Goal: Task Accomplishment & Management: Use online tool/utility

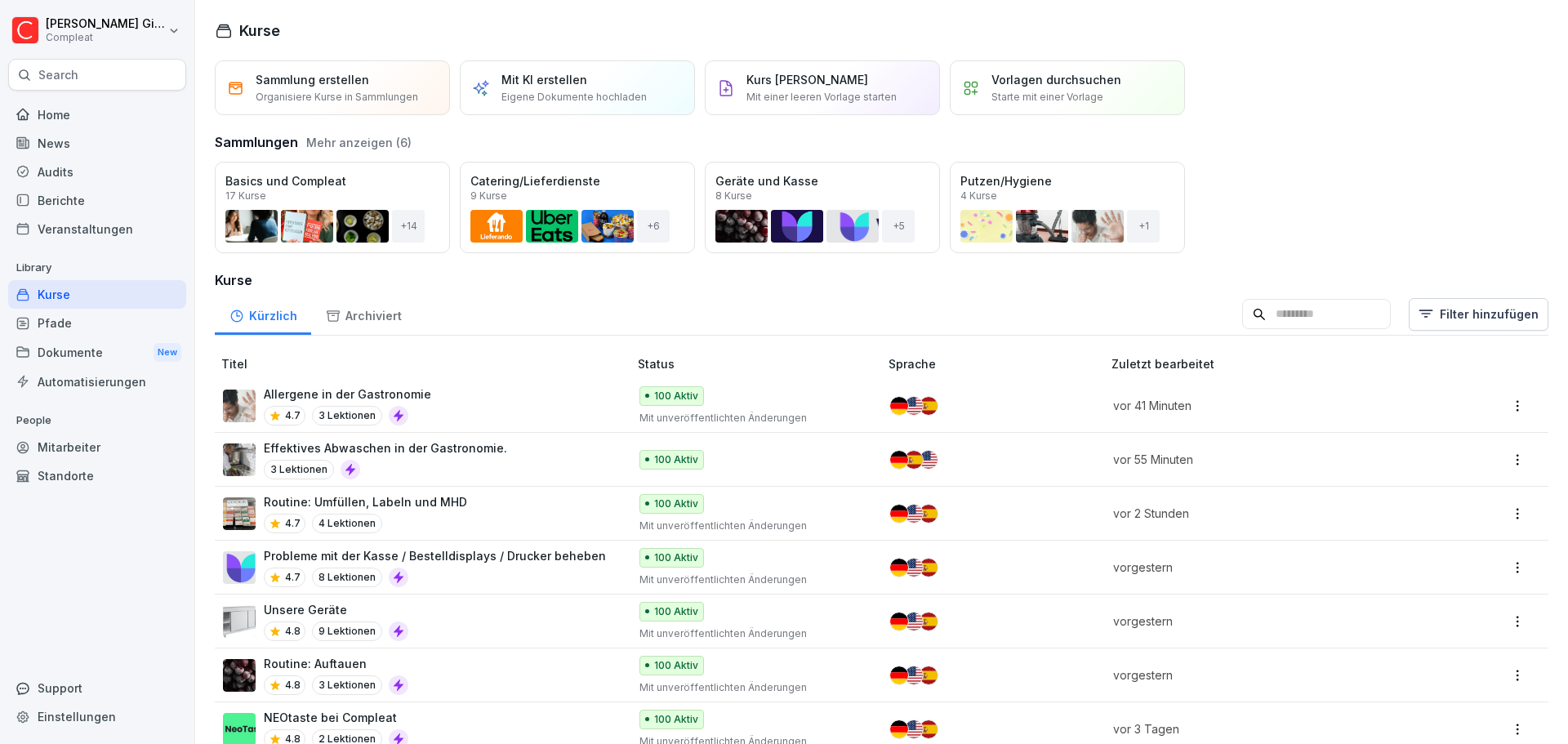
click at [432, 409] on div "Allergene in der Gastronomie 4.7 3 Lektionen" at bounding box center [418, 405] width 389 height 40
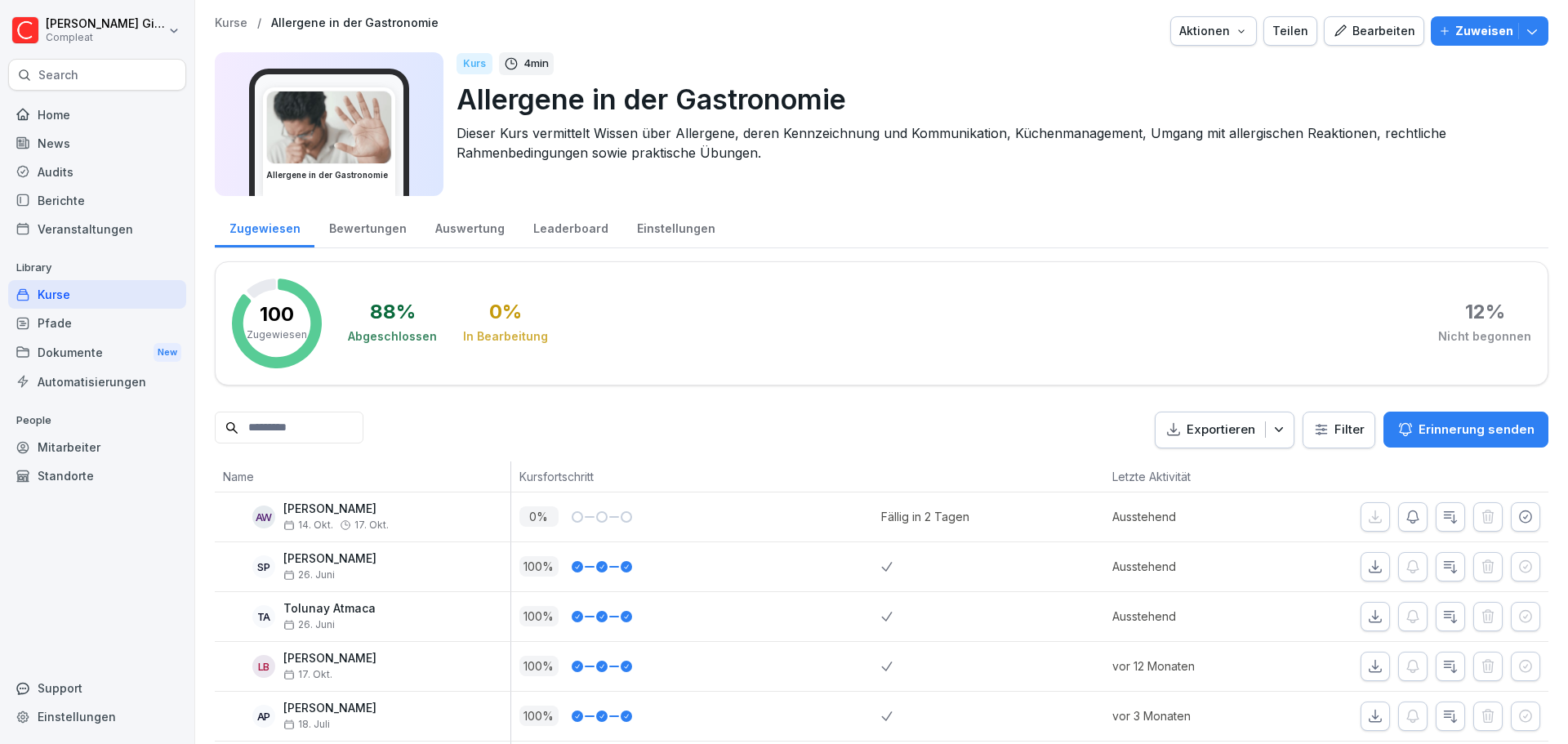
click at [1367, 24] on div "Bearbeiten" at bounding box center [1374, 31] width 82 height 18
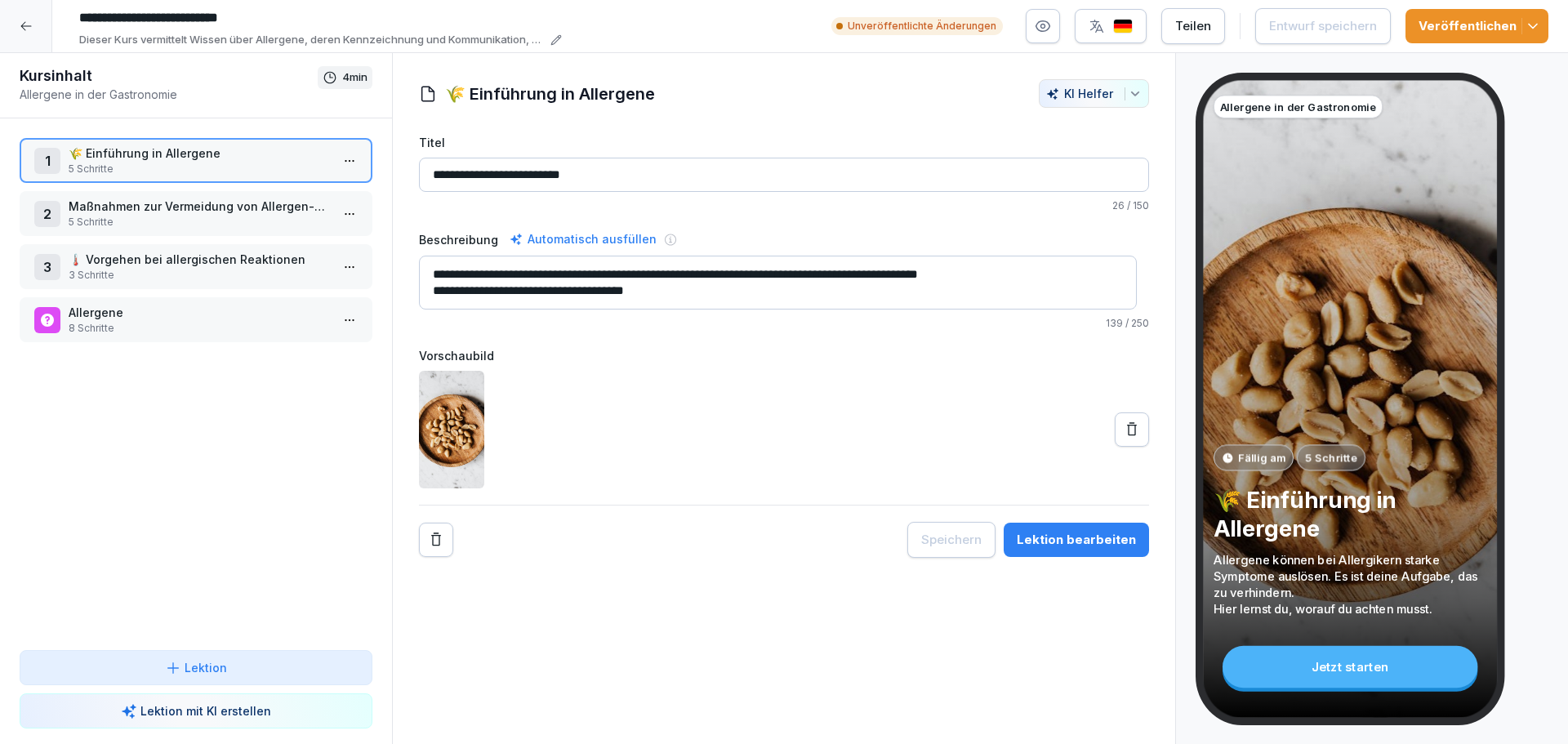
drag, startPoint x: 648, startPoint y: 662, endPoint x: 679, endPoint y: 653, distance: 32.3
click at [648, 662] on div "**********" at bounding box center [784, 399] width 784 height 692
click at [1539, 25] on icon "button" at bounding box center [1532, 26] width 16 height 16
click at [799, 523] on div "Speichern Lektion bearbeiten" at bounding box center [784, 540] width 730 height 36
click at [564, 625] on div "**********" at bounding box center [784, 399] width 784 height 692
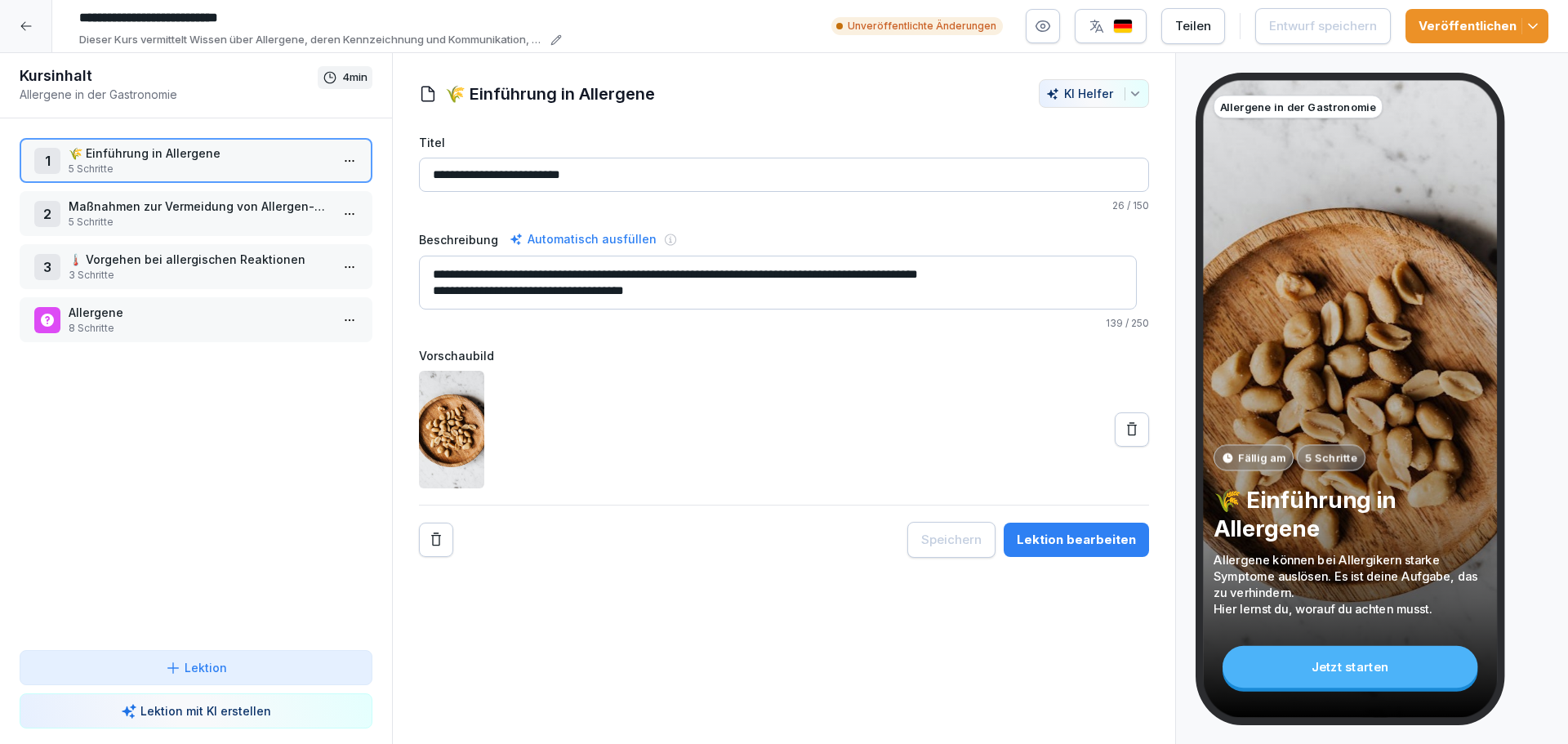
click at [43, 19] on div at bounding box center [26, 26] width 52 height 52
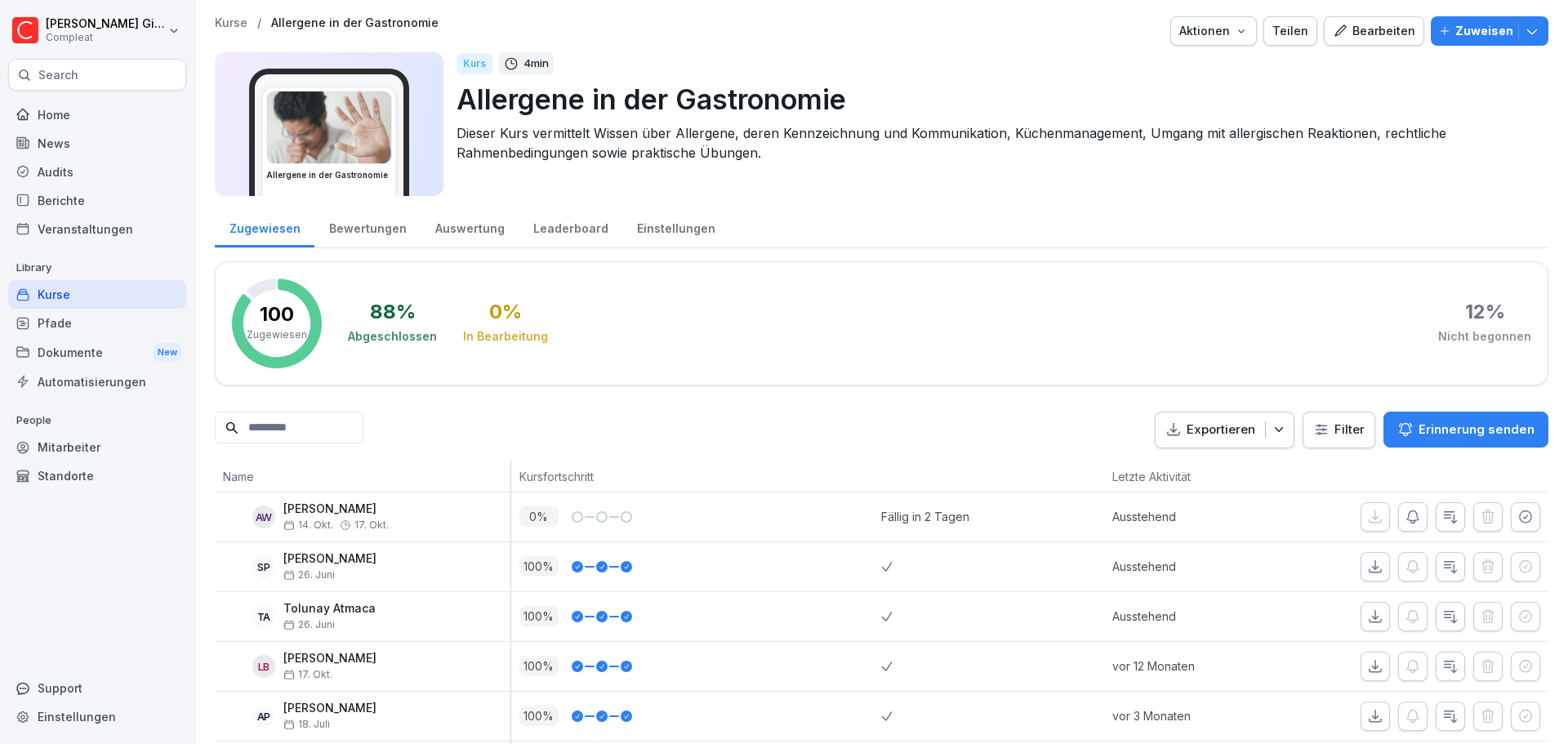
click at [97, 286] on div "Kurse" at bounding box center [97, 295] width 178 height 29
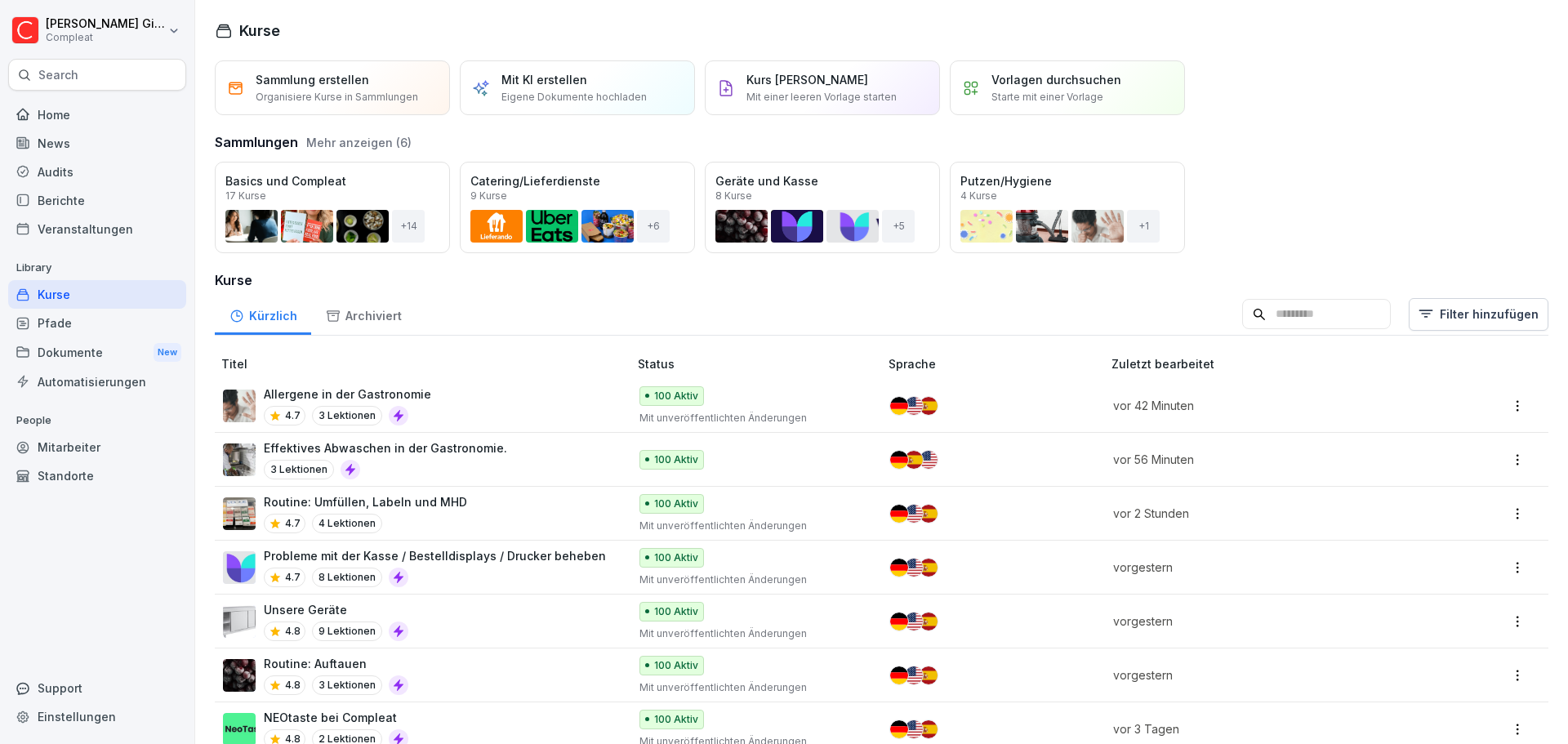
click at [540, 449] on div "Effektives Abwaschen in der Gastronomie. 3 Lektionen" at bounding box center [418, 459] width 389 height 40
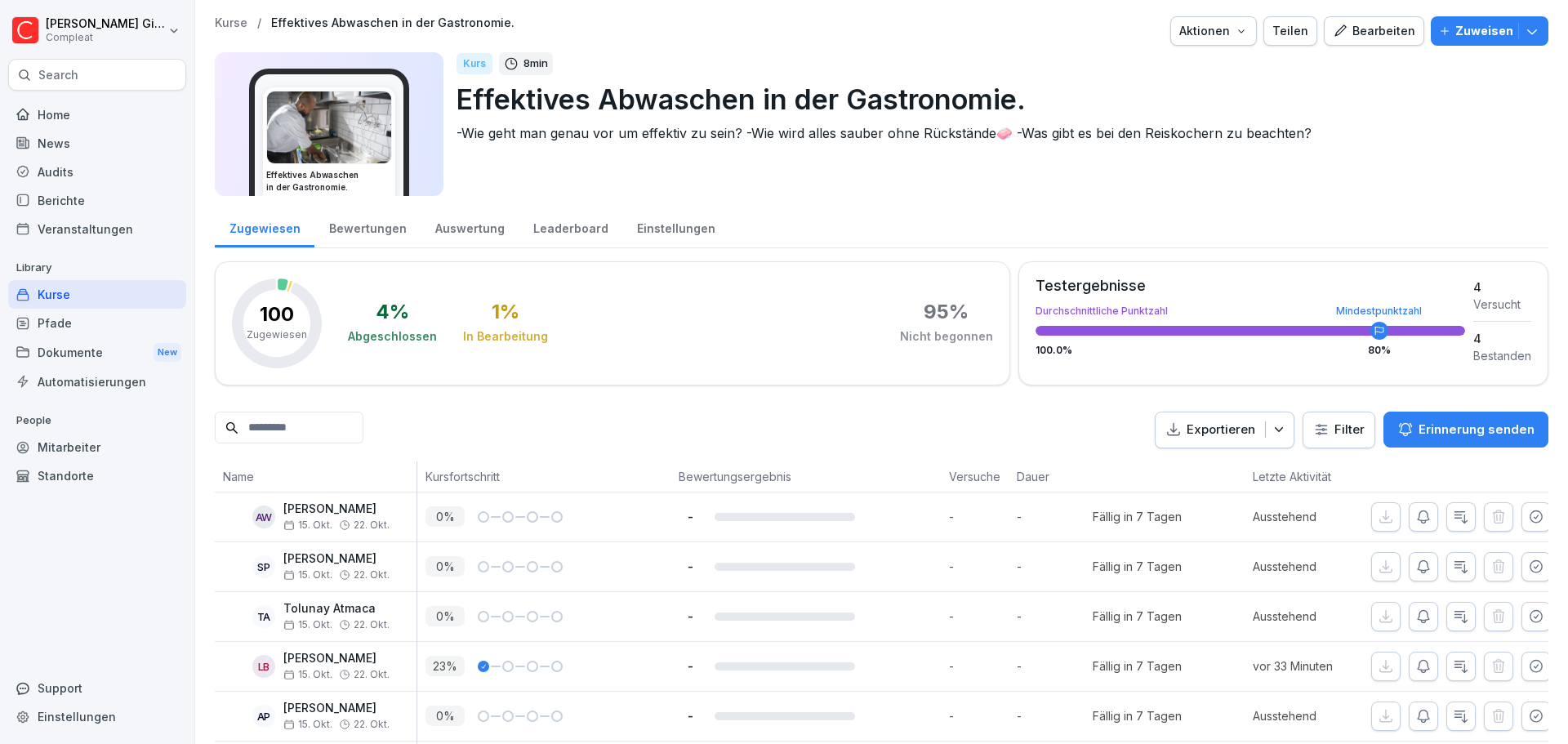
click at [1385, 34] on div "Bearbeiten" at bounding box center [1374, 31] width 82 height 18
